Goal: Task Accomplishment & Management: Complete application form

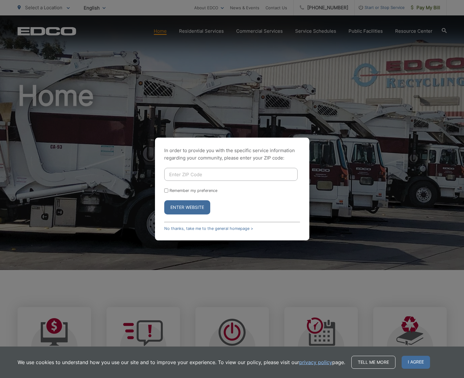
click at [225, 178] on input "Enter ZIP Code" at bounding box center [230, 174] width 133 height 13
type input "92078"
click at [164, 200] on button "Enter Website" at bounding box center [187, 207] width 46 height 14
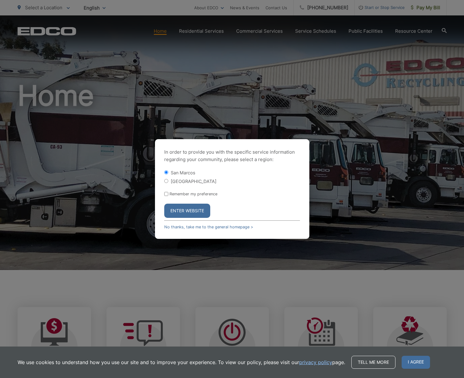
click at [184, 214] on button "Enter Website" at bounding box center [187, 211] width 46 height 14
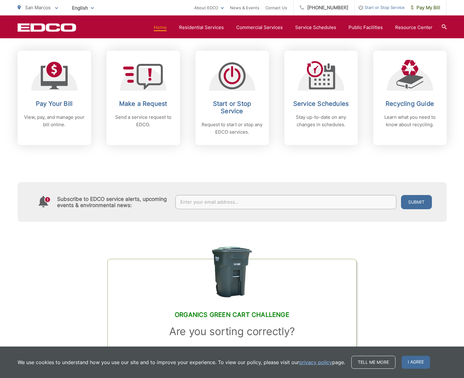
scroll to position [258, 0]
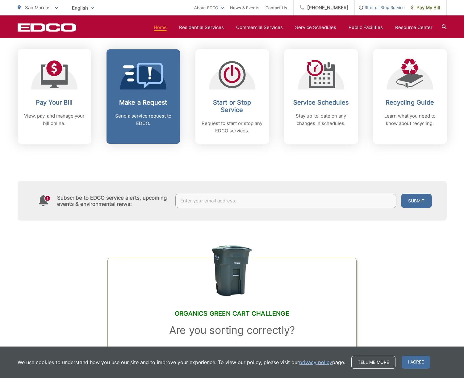
click at [161, 84] on icon at bounding box center [143, 76] width 40 height 26
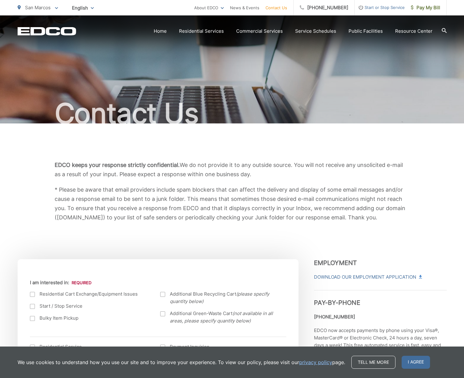
scroll to position [4, 0]
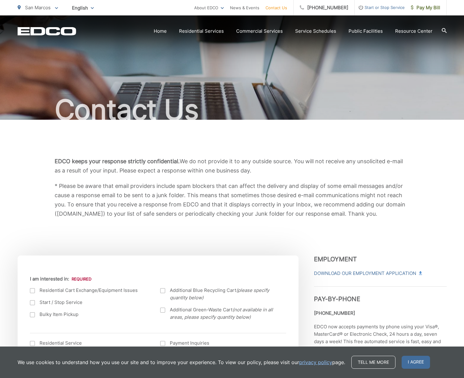
click at [384, 8] on span "Start or Stop Service" at bounding box center [380, 7] width 50 height 7
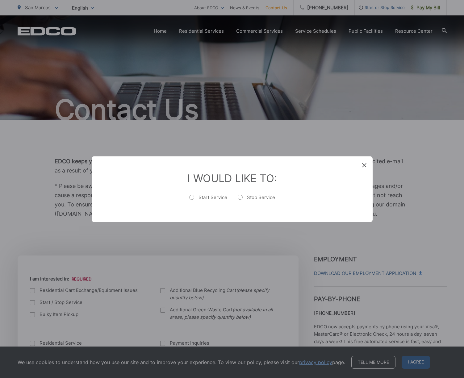
click at [266, 197] on label "Stop Service" at bounding box center [256, 200] width 37 height 12
radio input "true"
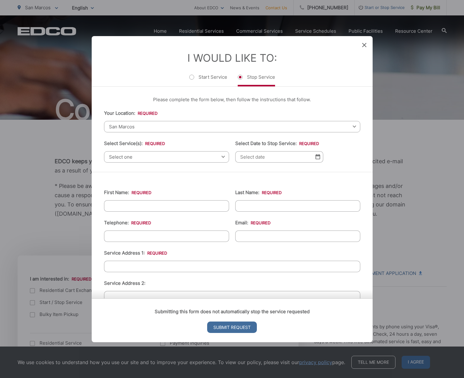
click at [208, 158] on span "Select one" at bounding box center [166, 156] width 125 height 11
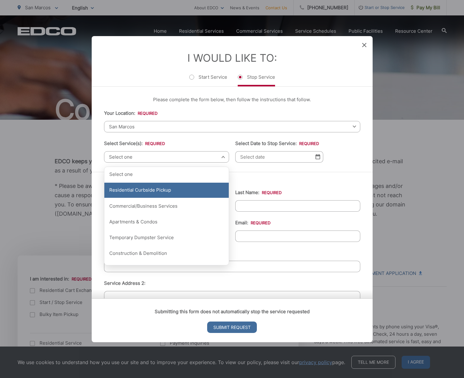
click at [196, 195] on div "Residential Curbside Pickup" at bounding box center [166, 190] width 124 height 15
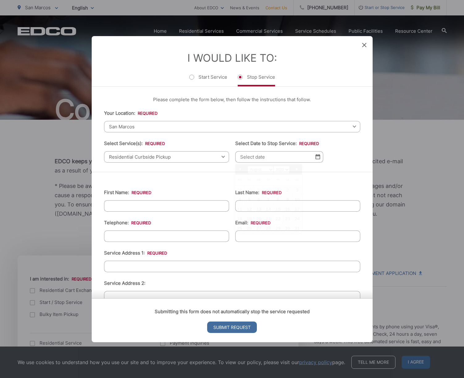
click at [310, 157] on input "Select Date to Stop Service: *" at bounding box center [279, 156] width 88 height 11
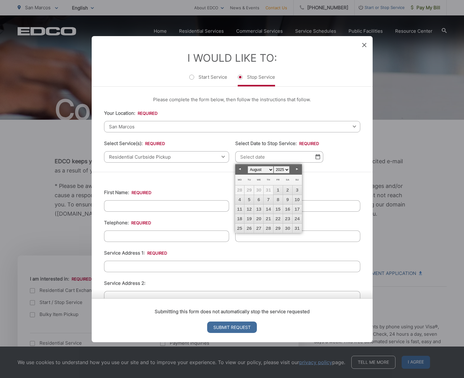
click at [297, 169] on link "Next" at bounding box center [297, 169] width 9 height 9
click at [242, 208] on link "15" at bounding box center [239, 209] width 9 height 9
type input "[DATE]"
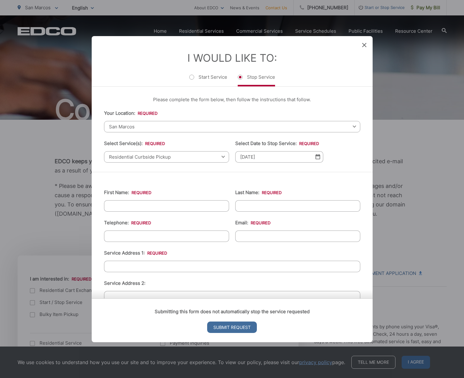
click at [303, 179] on div "First Name: * Last Name: * Telephone: * Email: * Service Address 1: * Service A…" at bounding box center [232, 331] width 281 height 319
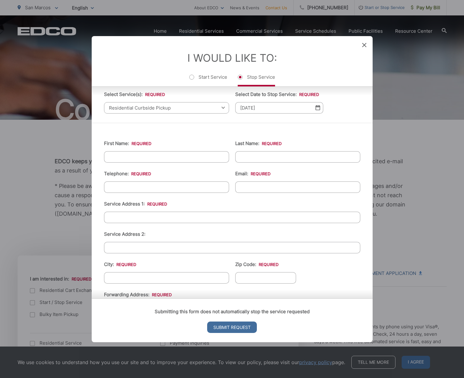
scroll to position [53, 0]
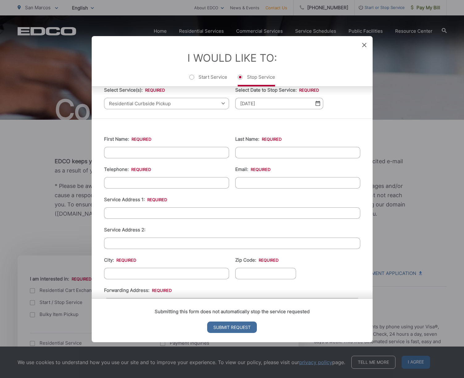
click at [130, 153] on input "First Name: *" at bounding box center [166, 152] width 125 height 11
type input "[PERSON_NAME]"
type input "[PHONE_NUMBER]"
type input "[EMAIL_ADDRESS][DOMAIN_NAME]"
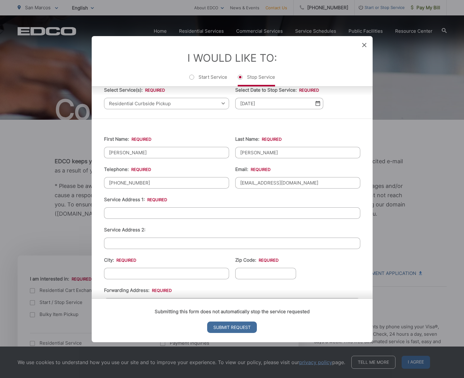
type input "6196547073"
type input "374 CAMINO CARTA"
type input "SAN MARCOS"
type input "92078"
type input "374 CAMINO CARTA"
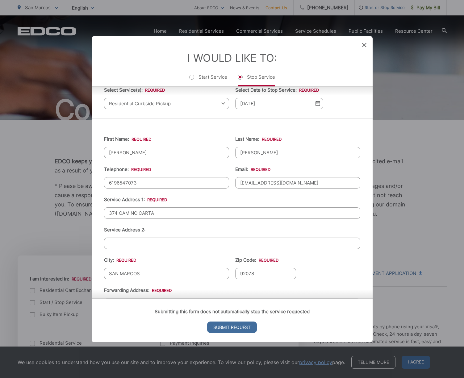
type input "[PHONE_NUMBER]"
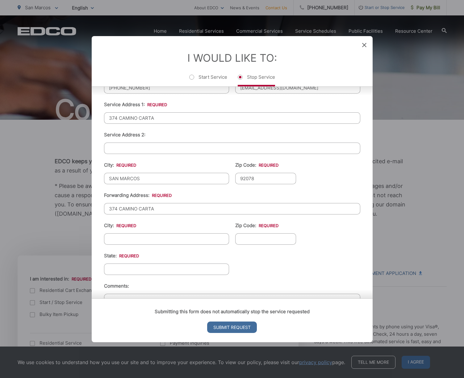
scroll to position [192, 0]
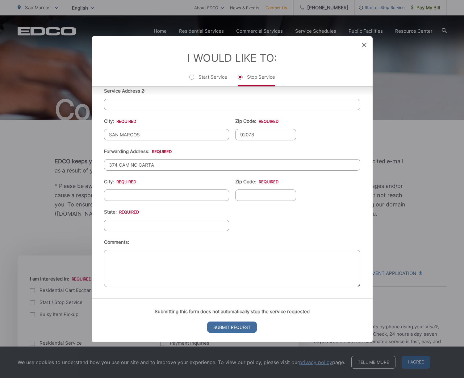
click at [167, 196] on input "City: *" at bounding box center [166, 195] width 125 height 11
type input "SAN MARCOS"
type input "92078"
type input "CA"
click at [264, 222] on ul "First Name: * [PERSON_NAME] Last Name: * [PERSON_NAME] Telephone: * [PHONE_NUMB…" at bounding box center [232, 139] width 256 height 300
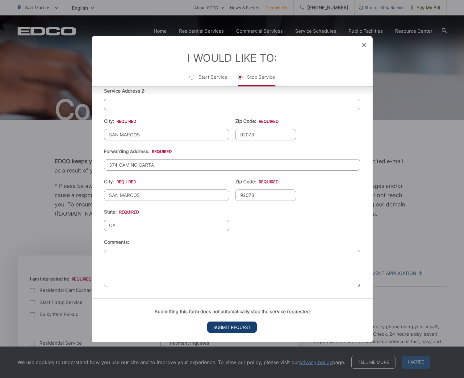
click at [238, 330] on input "Submit Request" at bounding box center [232, 327] width 50 height 11
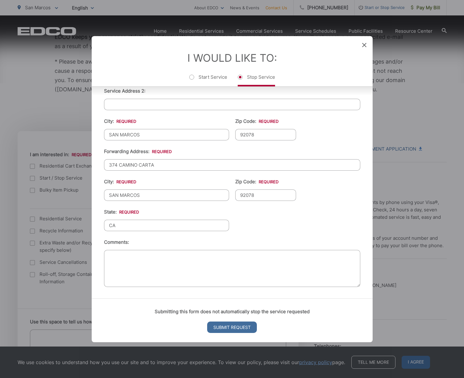
scroll to position [0, 0]
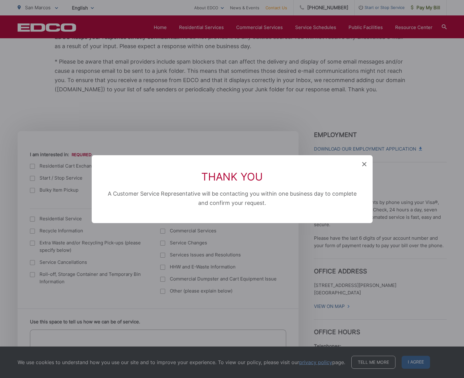
click at [366, 163] on icon at bounding box center [364, 164] width 4 height 4
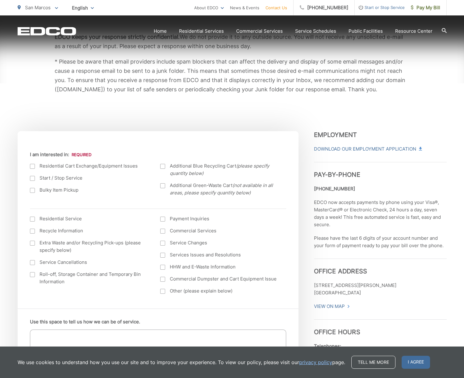
scroll to position [4, 0]
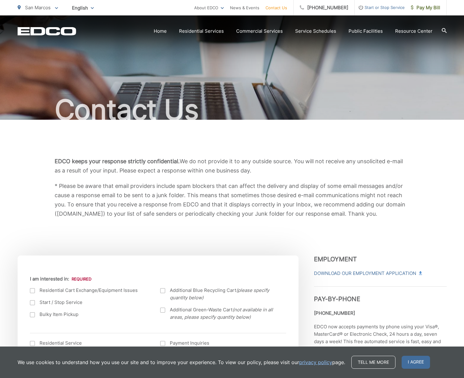
click at [375, 7] on span "Start or Stop Service" at bounding box center [380, 7] width 50 height 7
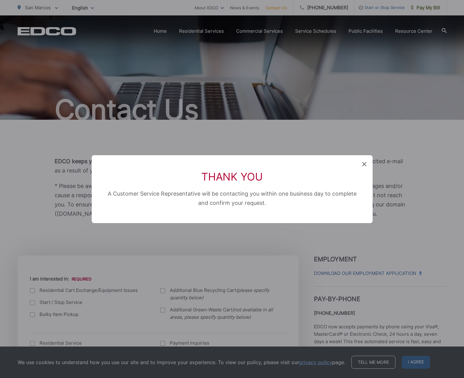
click at [367, 163] on div "Thank You A Customer Service Representative will be contacting you within one b…" at bounding box center [232, 189] width 281 height 68
click at [364, 164] on icon at bounding box center [364, 164] width 4 height 4
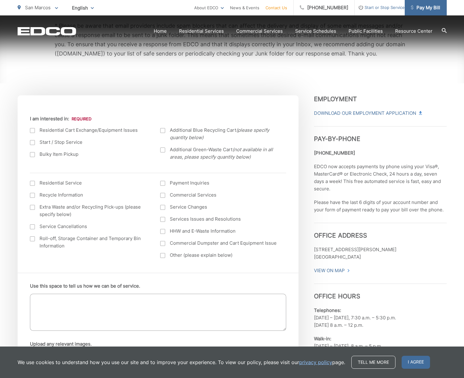
scroll to position [181, 0]
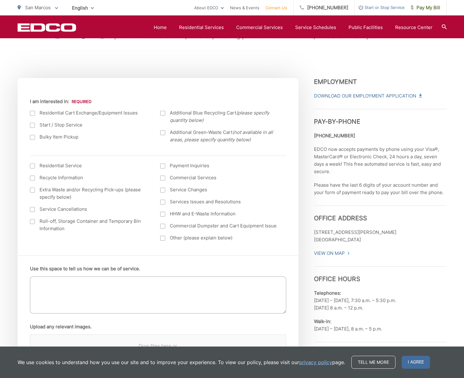
click at [385, 9] on span "Start or Stop Service" at bounding box center [380, 7] width 50 height 7
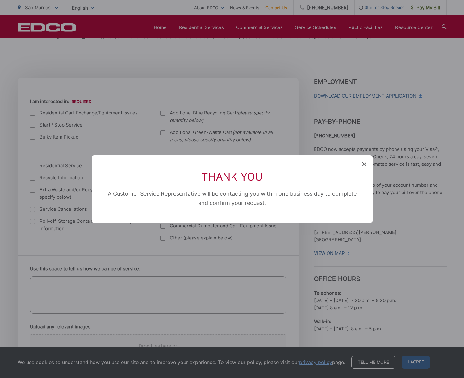
click at [359, 168] on div "Thank You A Customer Service Representative will be contacting you within one b…" at bounding box center [232, 189] width 281 height 68
click at [365, 165] on icon at bounding box center [364, 164] width 4 height 4
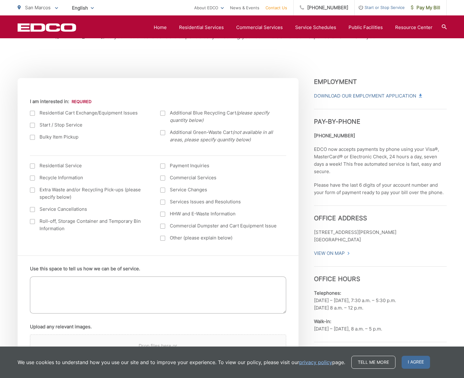
scroll to position [0, 0]
